Goal: Use online tool/utility: Utilize a website feature to perform a specific function

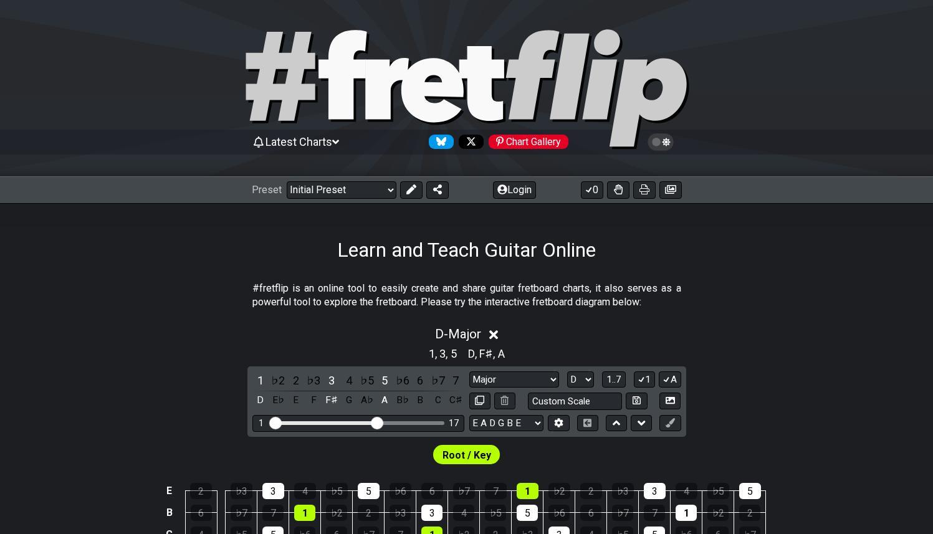
select select "Major"
select select "D"
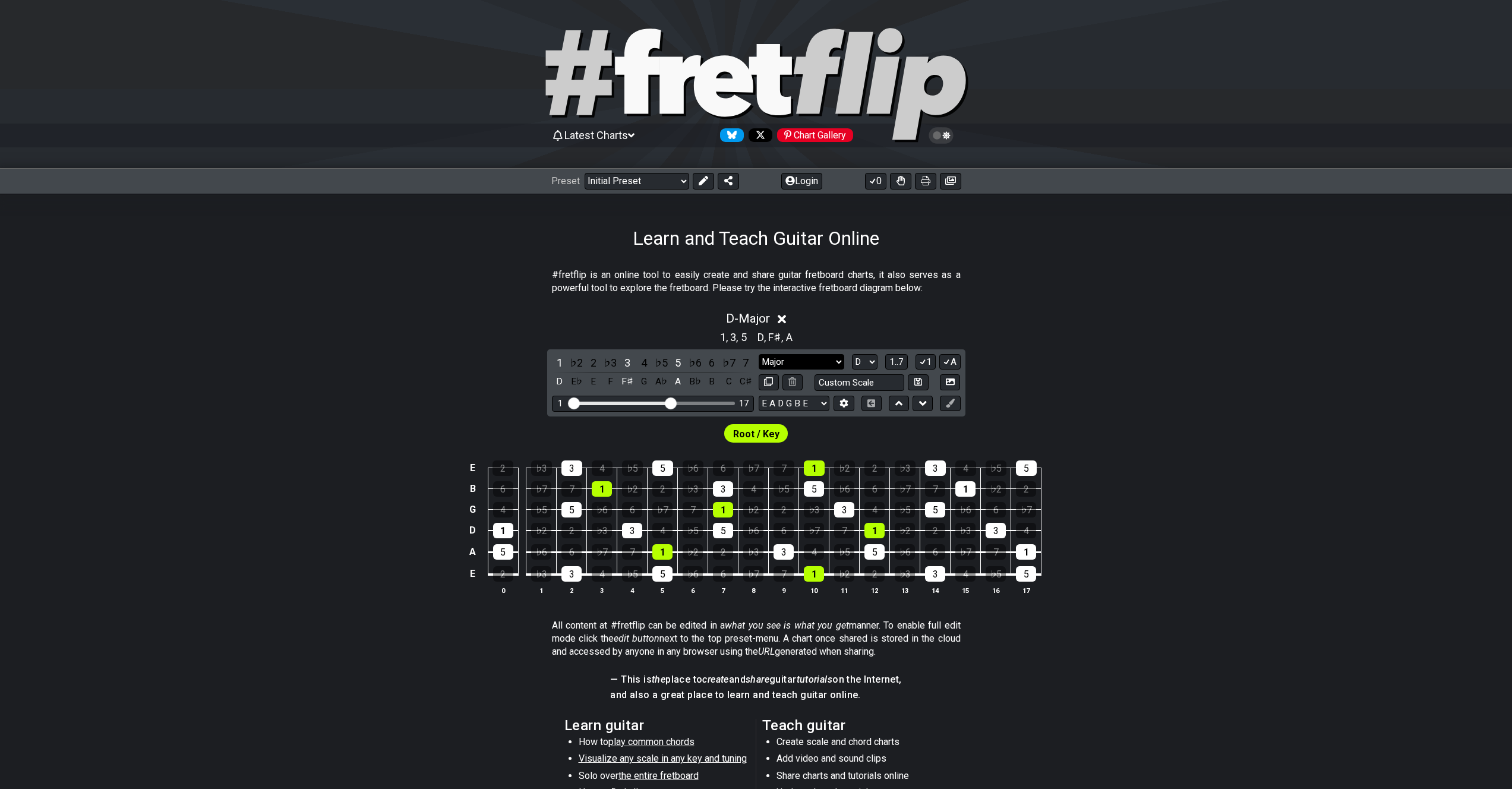
click at [827, 358] on select "Minor Pentatonic Click to edit Minor Pentatonic Major Pentatonic Minor Blues Ma…" at bounding box center [802, 361] width 86 height 16
click at [759, 354] on select "Minor Pentatonic Click to edit Minor Pentatonic Major Pentatonic Minor Blues Ma…" at bounding box center [802, 361] width 86 height 16
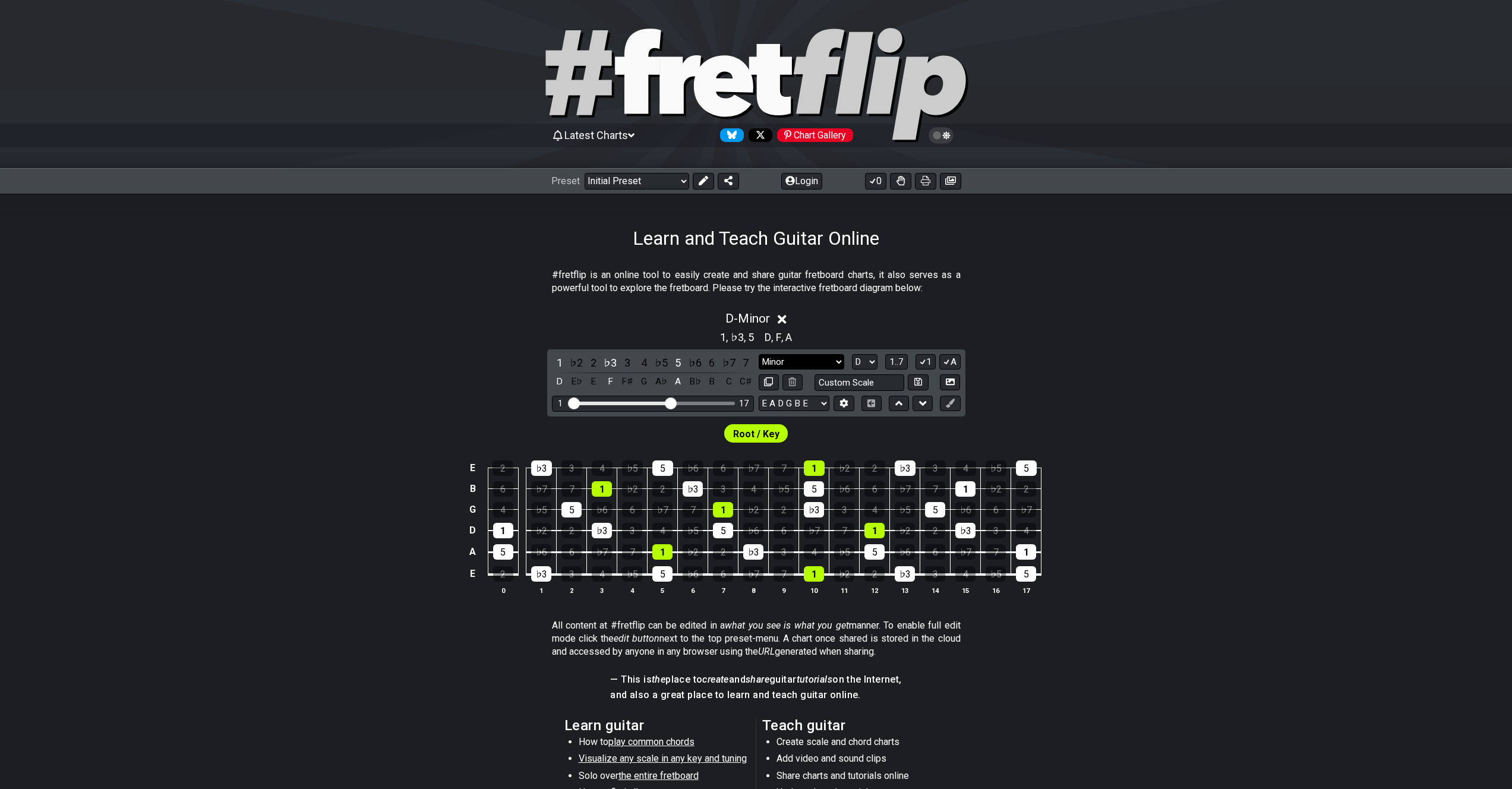
click at [806, 366] on select "Minor Pentatonic Click to edit Minor Pentatonic Major Pentatonic Minor Blues Ma…" at bounding box center [802, 361] width 86 height 16
select select "Major"
click at [759, 354] on select "Minor Pentatonic Click to edit Minor Pentatonic Major Pentatonic Minor Blues Ma…" at bounding box center [802, 361] width 86 height 16
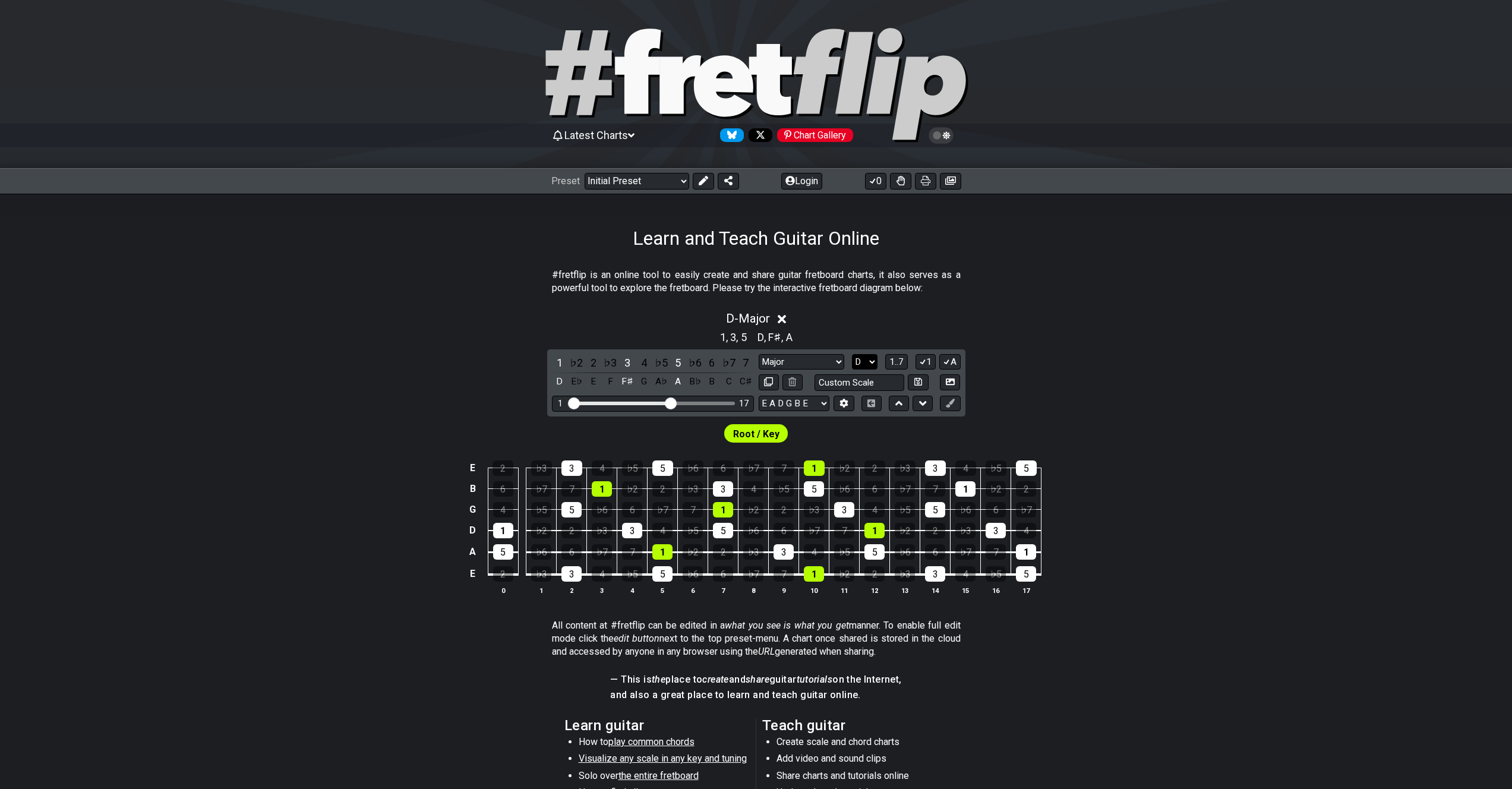
click at [868, 358] on select "A♭ A A♯ B♭ B C C♯ D♭ D D♯ E♭ E F F♯ G♭ G G♯" at bounding box center [865, 361] width 26 height 16
click at [852, 354] on select "A♭ A A♯ B♭ B C C♯ D♭ D D♯ E♭ E F F♯ G♭ G G♯" at bounding box center [865, 361] width 26 height 16
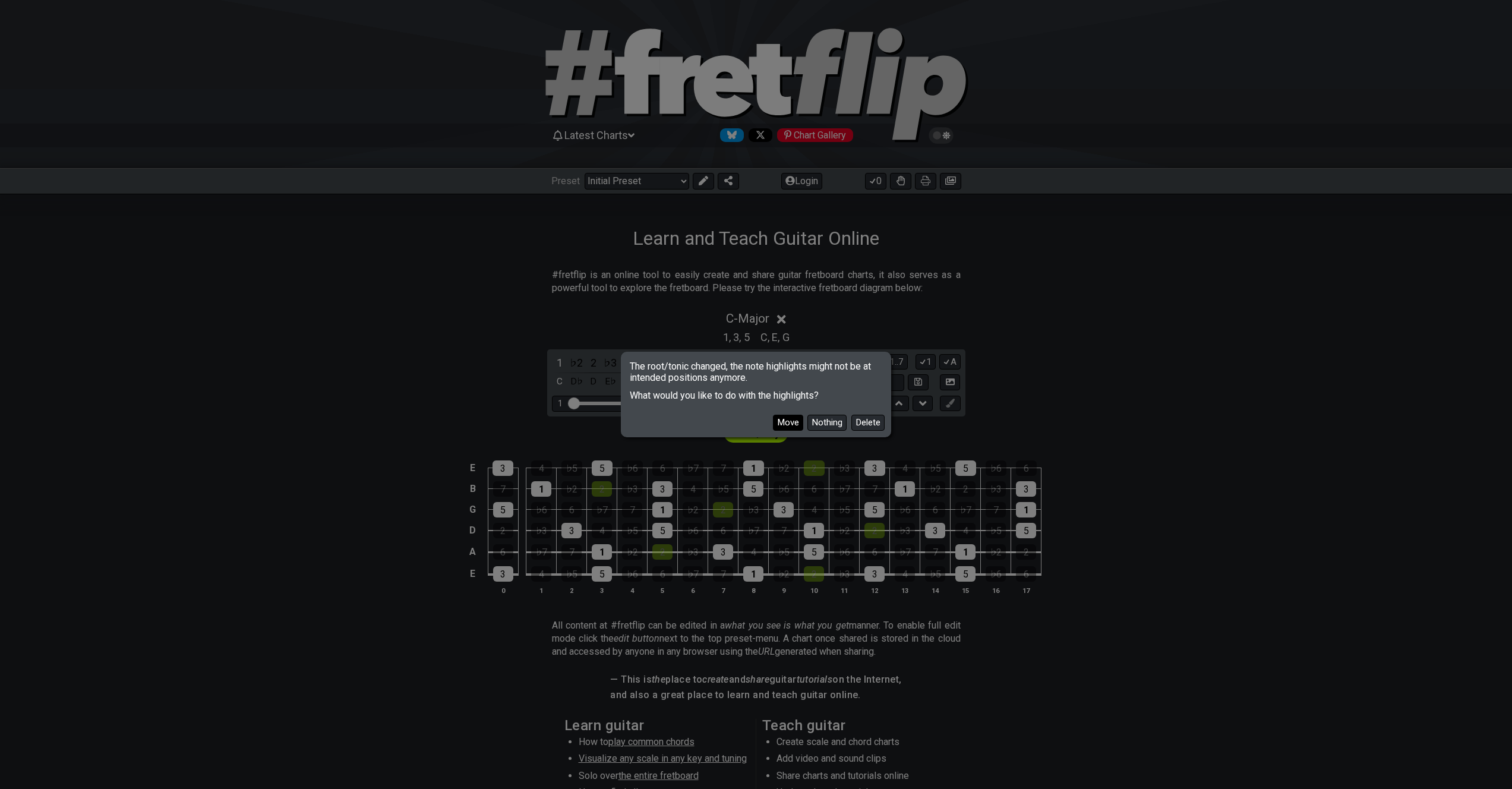
click at [790, 417] on button "Move" at bounding box center [788, 422] width 31 height 16
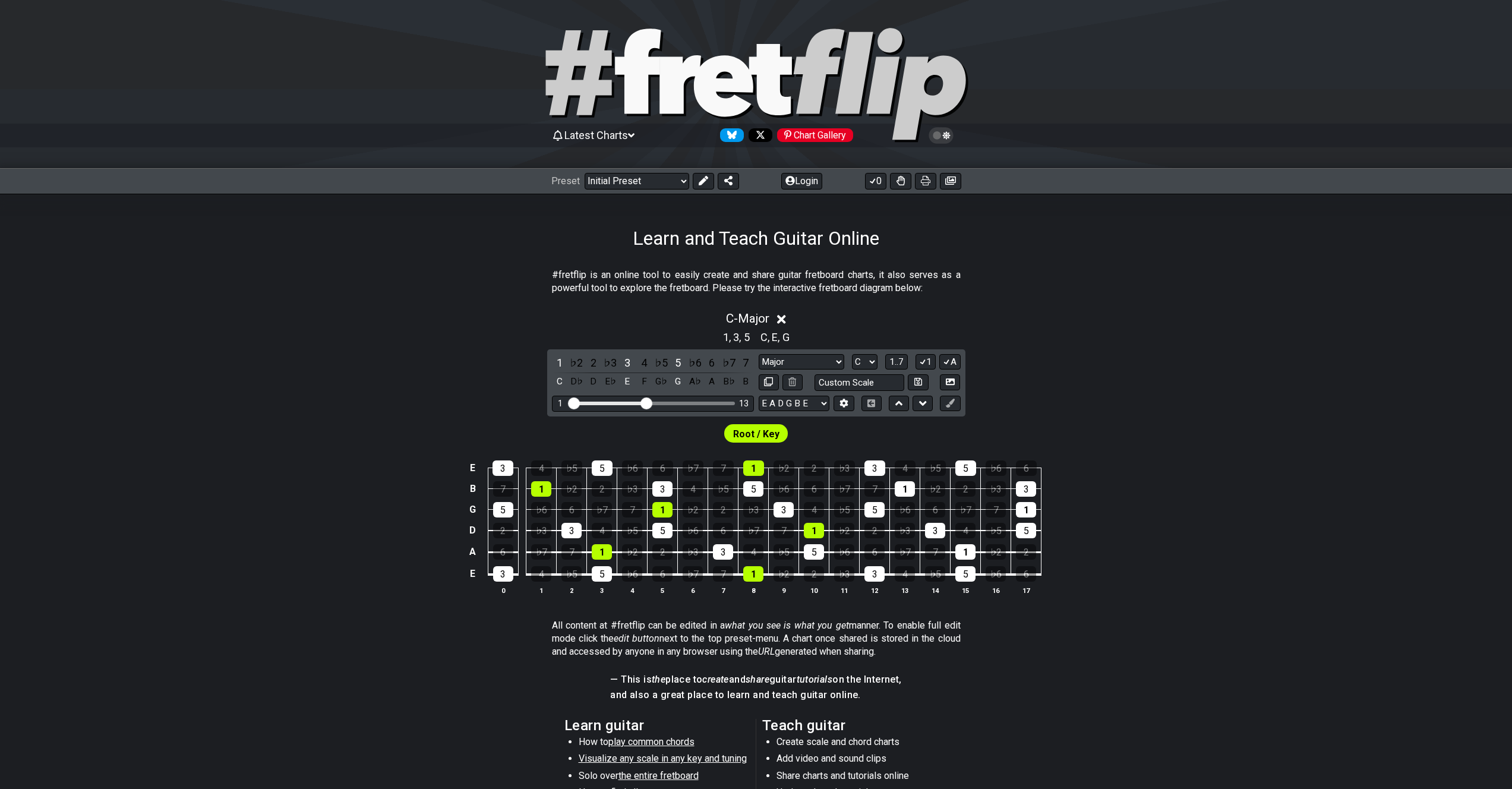
drag, startPoint x: 671, startPoint y: 402, endPoint x: 644, endPoint y: 404, distance: 27.1
click at [644, 402] on input "Visible fret range" at bounding box center [652, 402] width 169 height 0
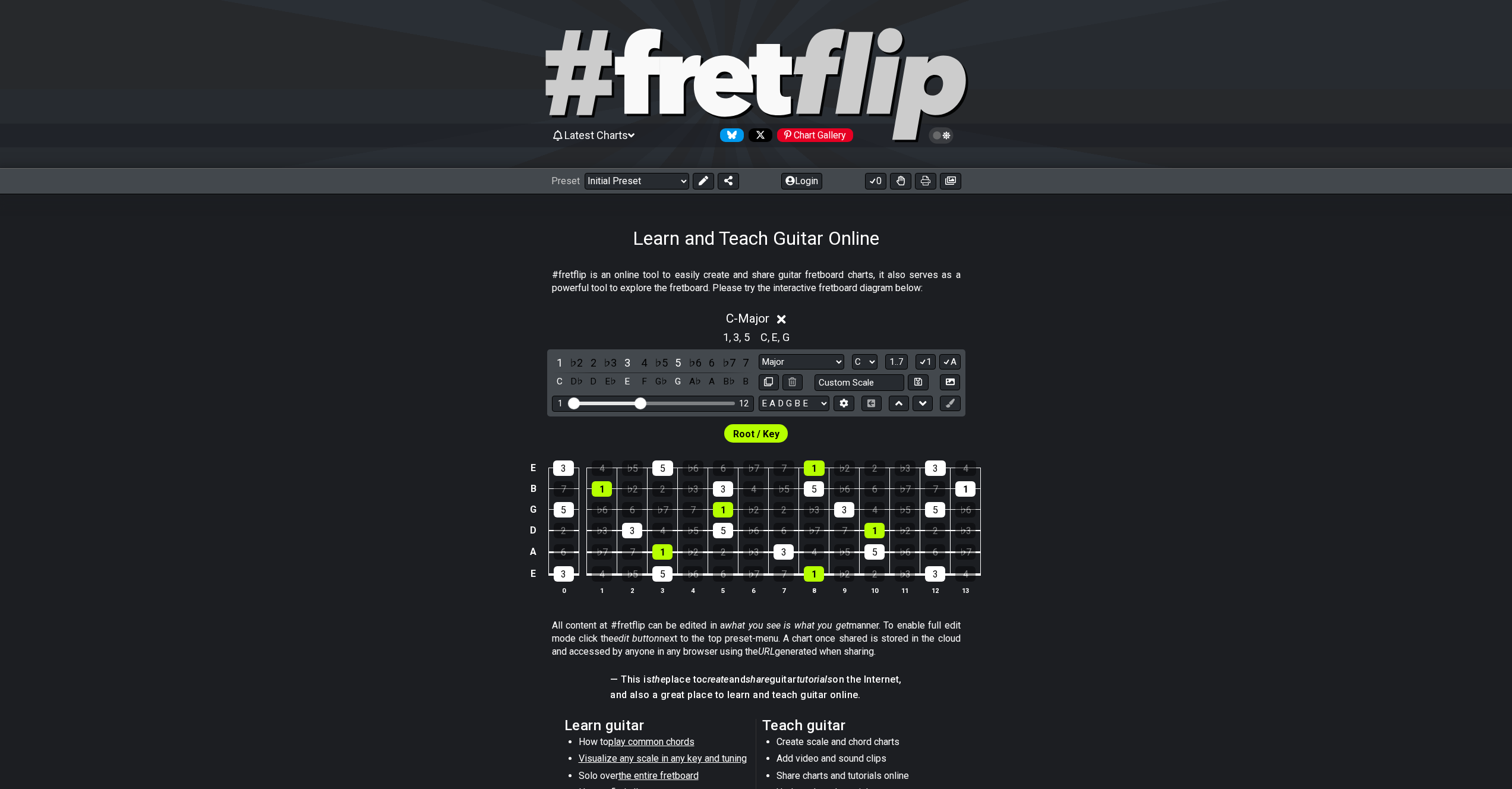
click at [642, 402] on input "Visible fret range" at bounding box center [652, 402] width 169 height 0
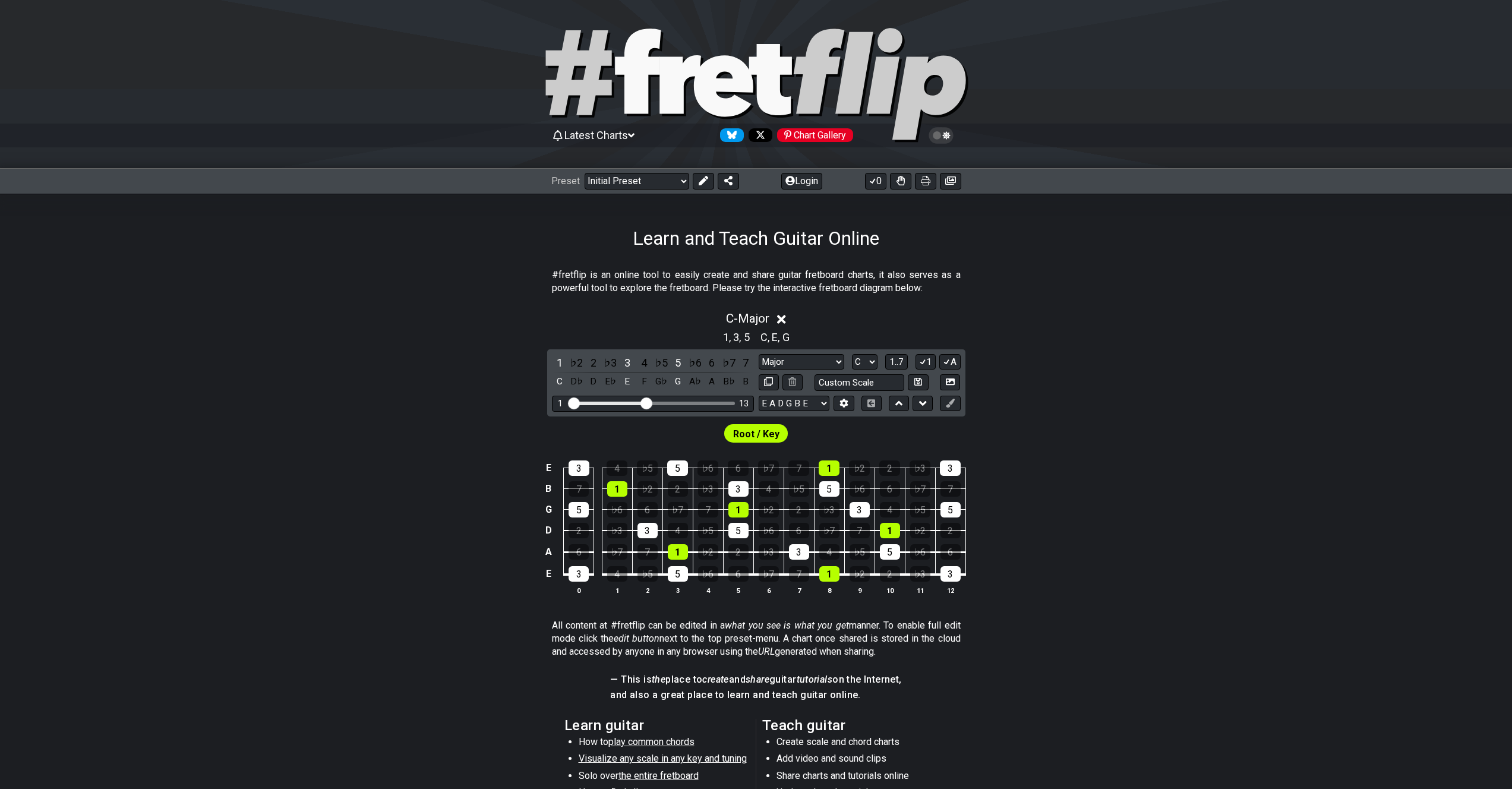
drag, startPoint x: 642, startPoint y: 401, endPoint x: 647, endPoint y: 401, distance: 5.0
click at [647, 402] on input "Visible fret range" at bounding box center [652, 402] width 169 height 0
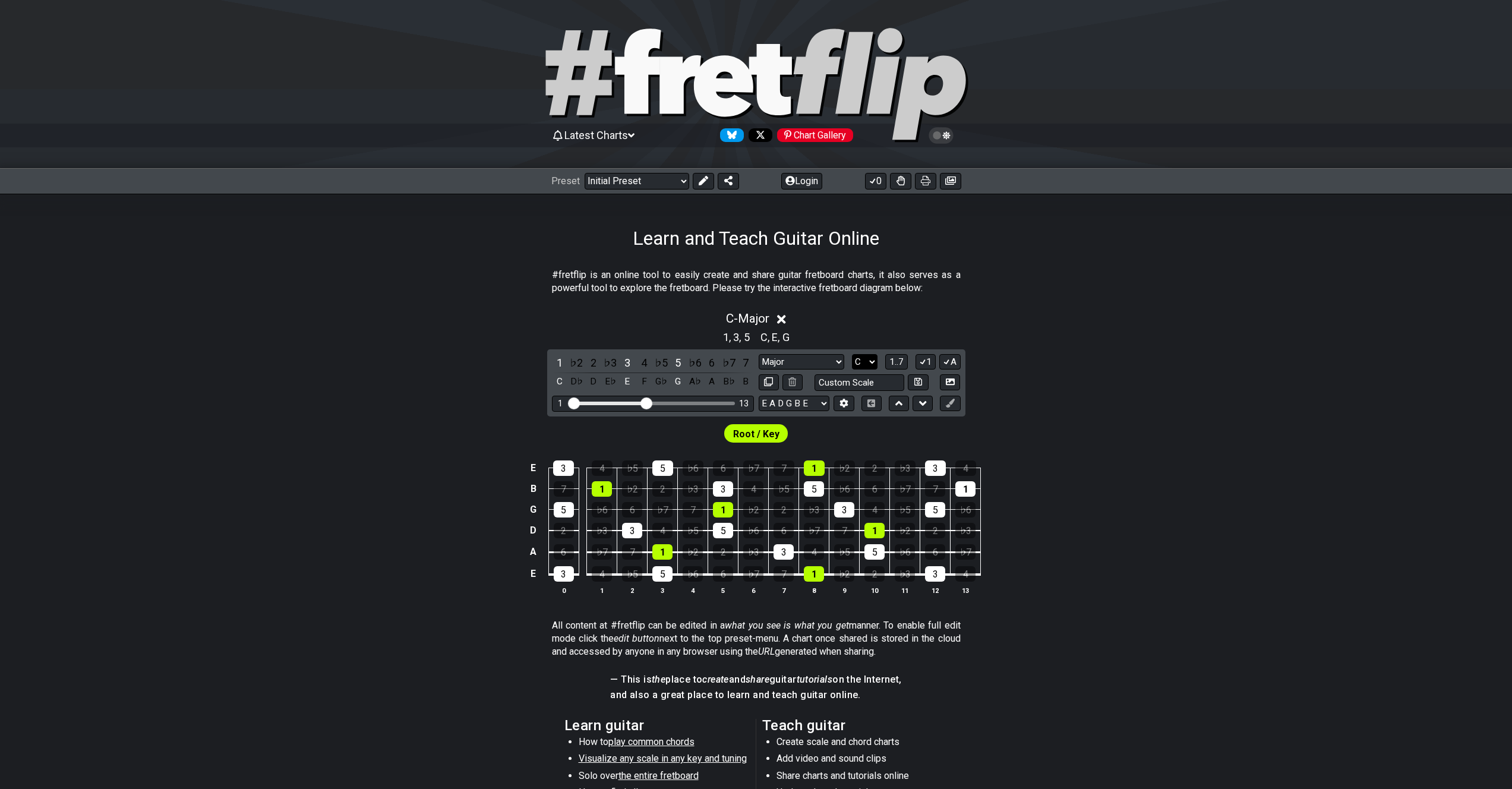
click at [875, 358] on select "A♭ A A♯ B♭ B C C♯ D♭ D D♯ E♭ E F F♯ G♭ G G♯" at bounding box center [865, 361] width 26 height 16
click at [852, 354] on select "A♭ A A♯ B♭ B C C♯ D♭ D D♯ E♭ E F F♯ G♭ G G♯" at bounding box center [865, 361] width 26 height 16
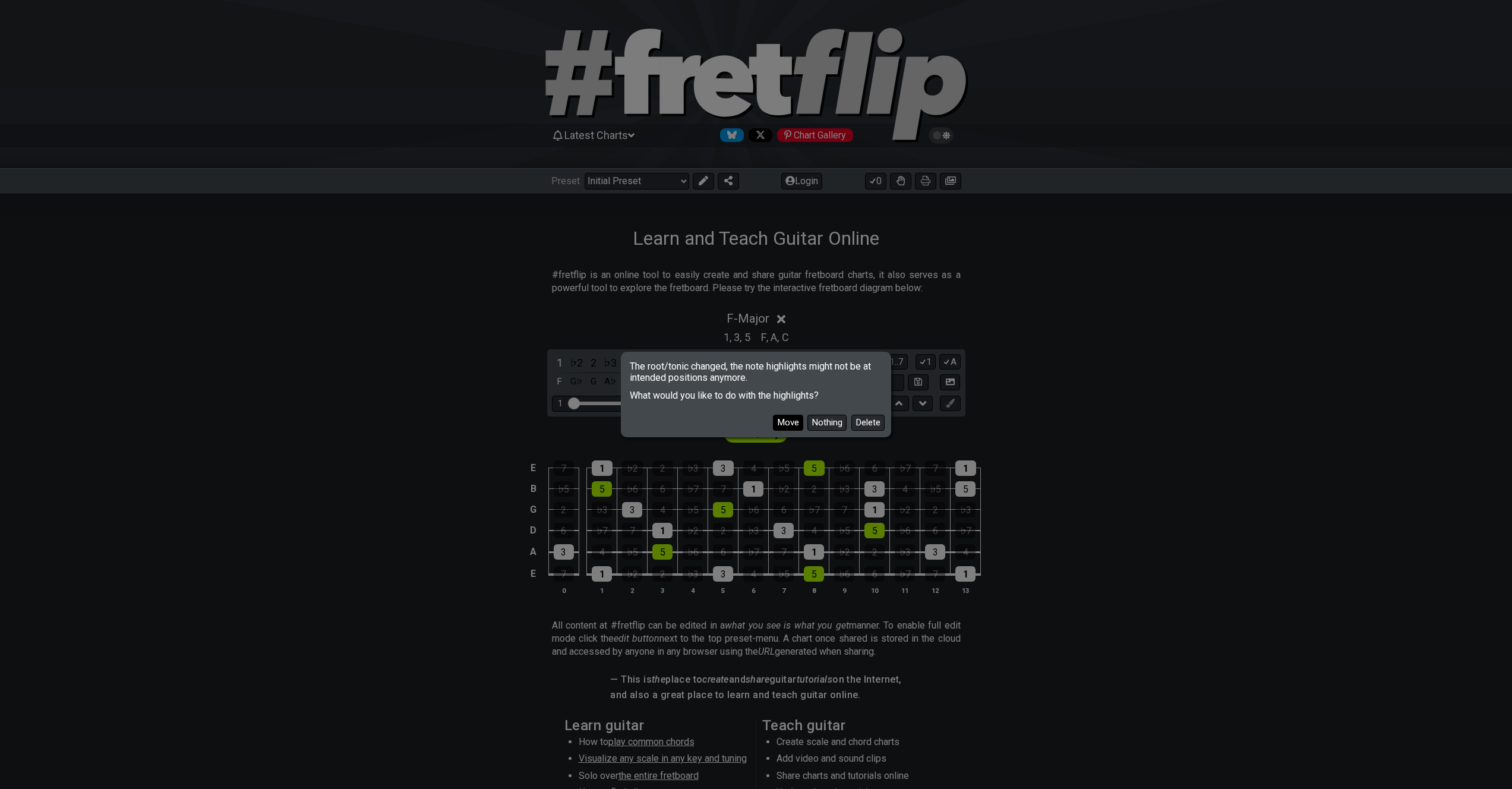
click at [791, 424] on button "Move" at bounding box center [788, 422] width 31 height 16
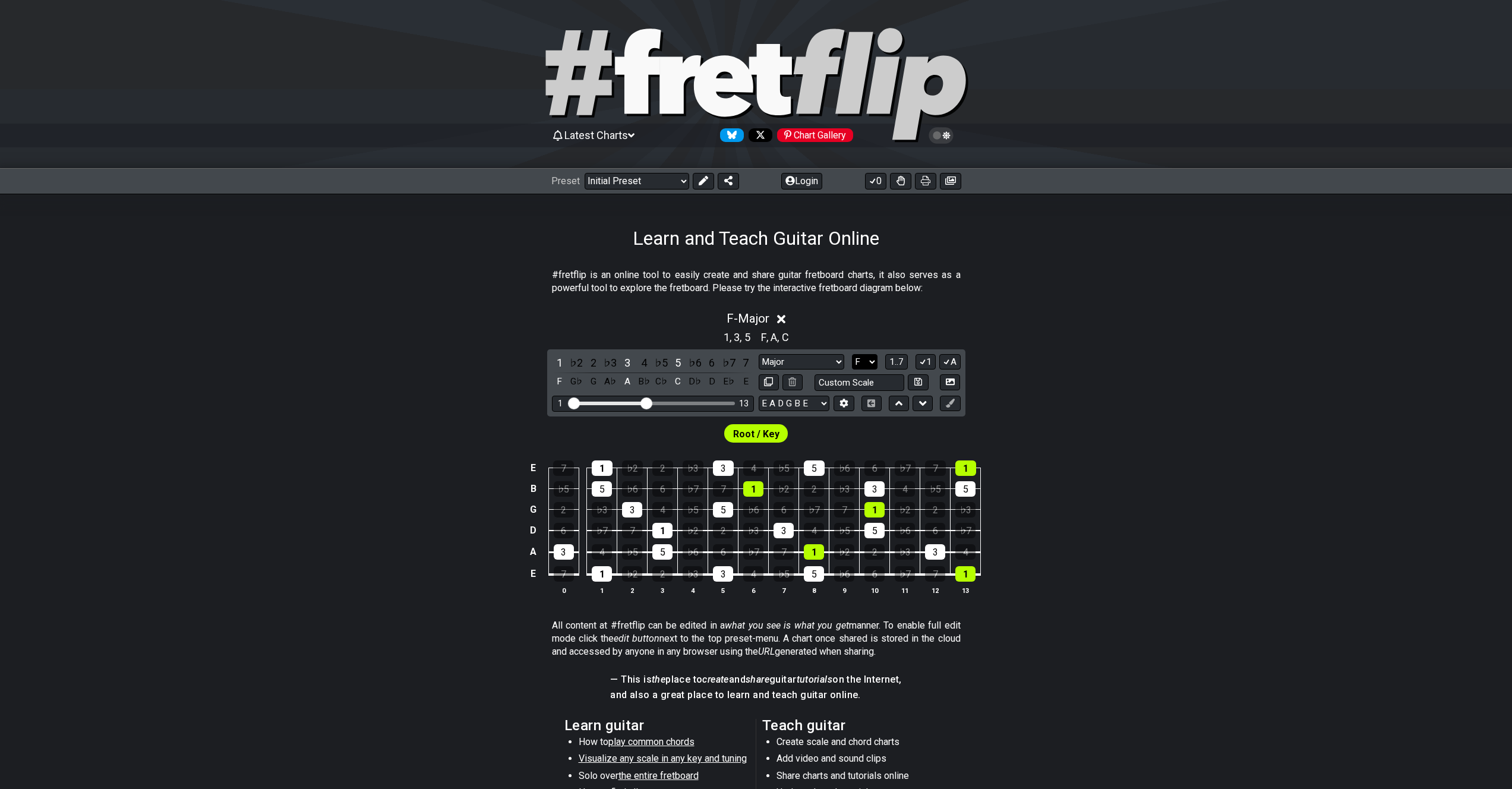
click at [861, 357] on select "A♭ A A♯ B♭ B C C♯ D♭ D D♯ E♭ E F F♯ G♭ G G♯" at bounding box center [865, 361] width 26 height 16
select select "C"
click at [852, 354] on select "A♭ A A♯ B♭ B C C♯ D♭ D D♯ E♭ E F F♯ G♭ G G♯" at bounding box center [865, 361] width 26 height 16
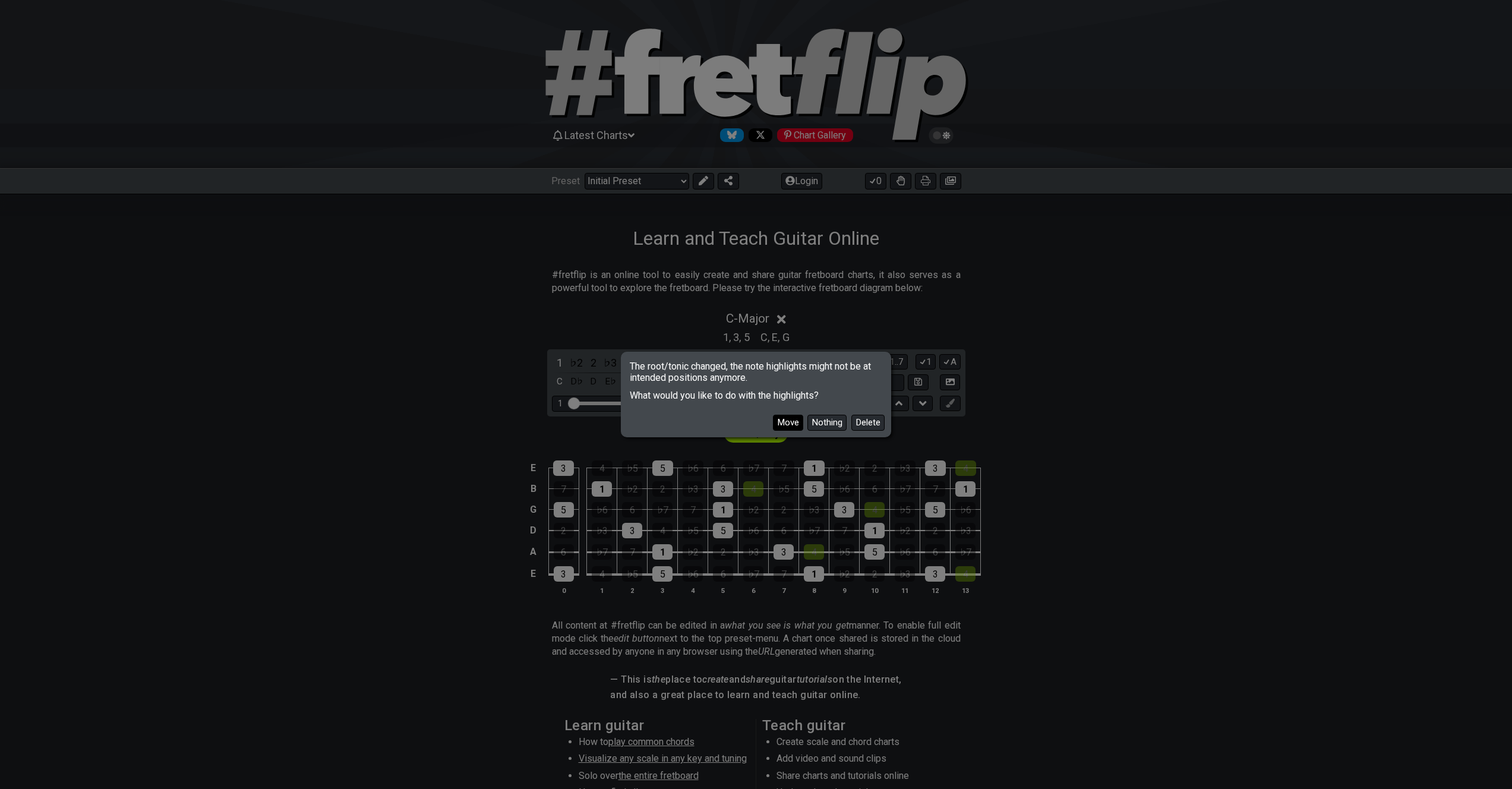
click at [787, 422] on button "Move" at bounding box center [788, 422] width 31 height 16
